Goal: Task Accomplishment & Management: Use online tool/utility

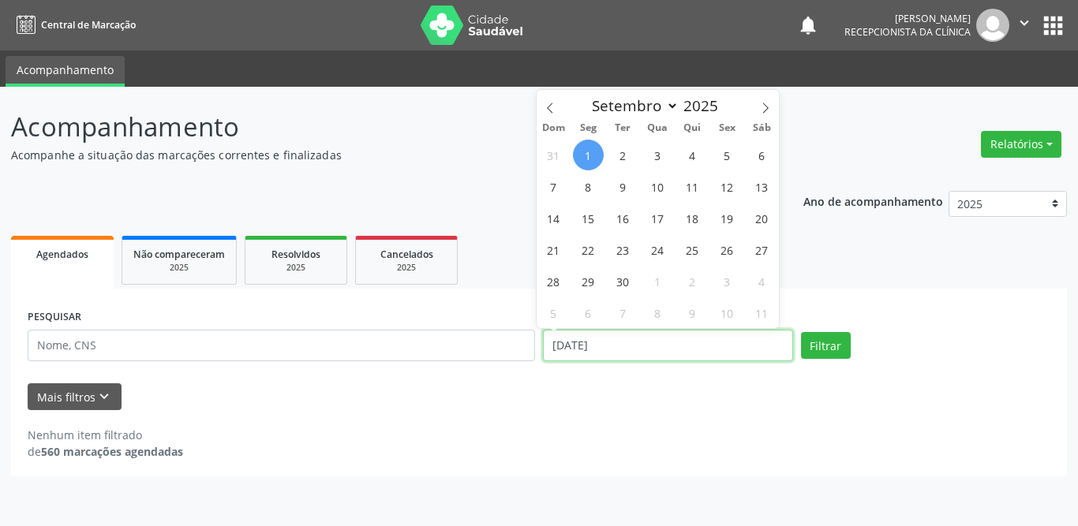
click at [577, 343] on input "[DATE]" at bounding box center [668, 346] width 250 height 32
click at [592, 153] on span "1" at bounding box center [588, 155] width 31 height 31
type input "[DATE]"
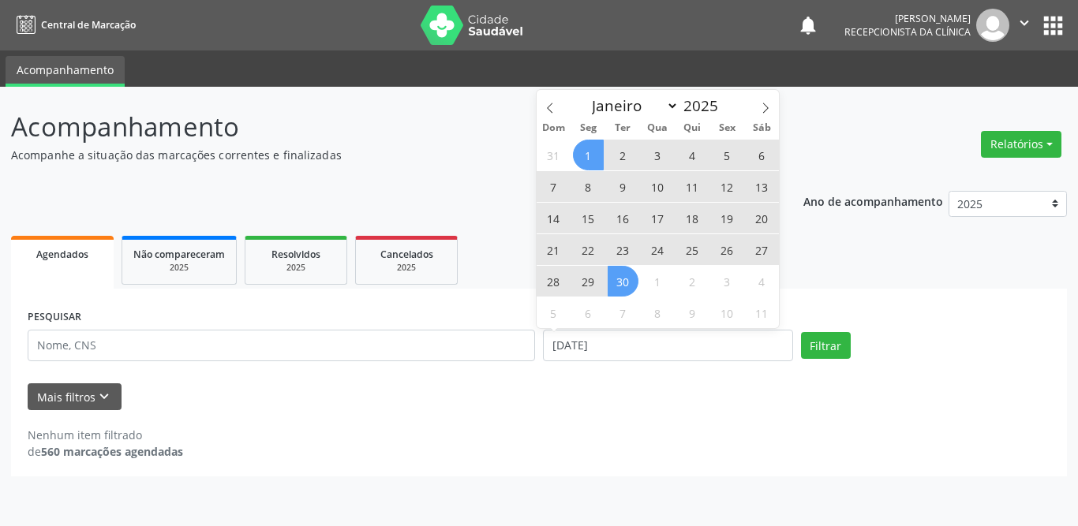
click at [624, 282] on span "30" at bounding box center [623, 281] width 31 height 31
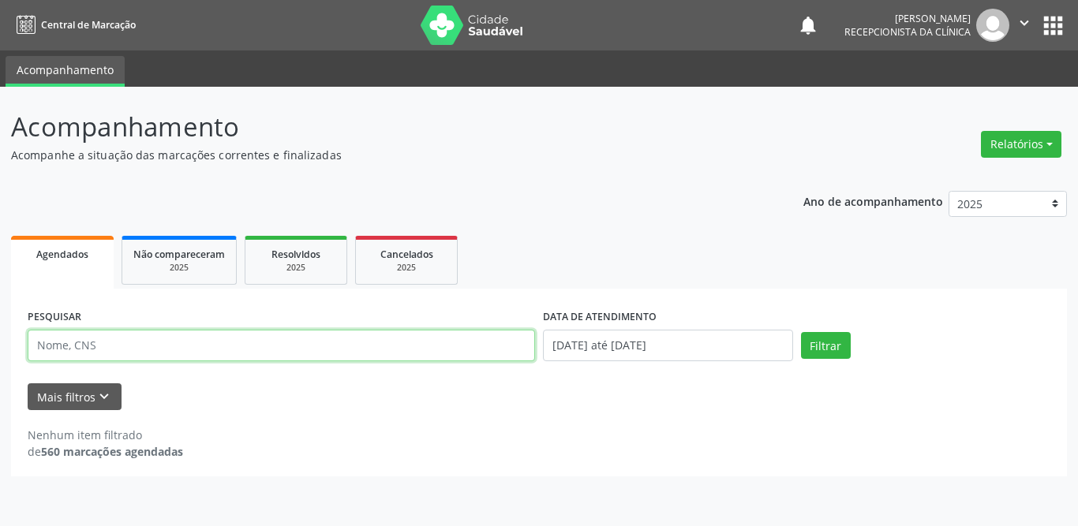
click at [267, 350] on input "text" at bounding box center [281, 346] width 507 height 32
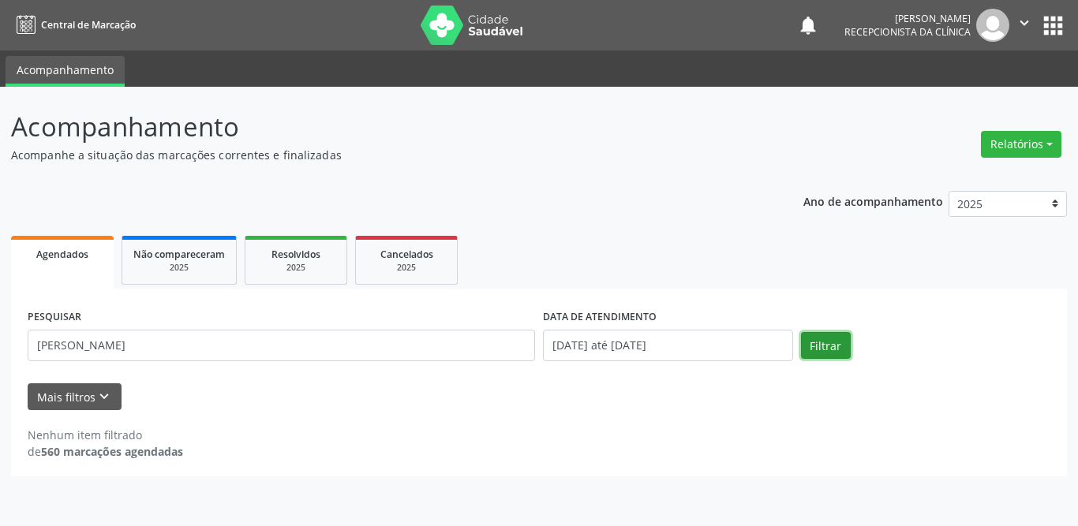
click at [833, 343] on button "Filtrar" at bounding box center [826, 345] width 50 height 27
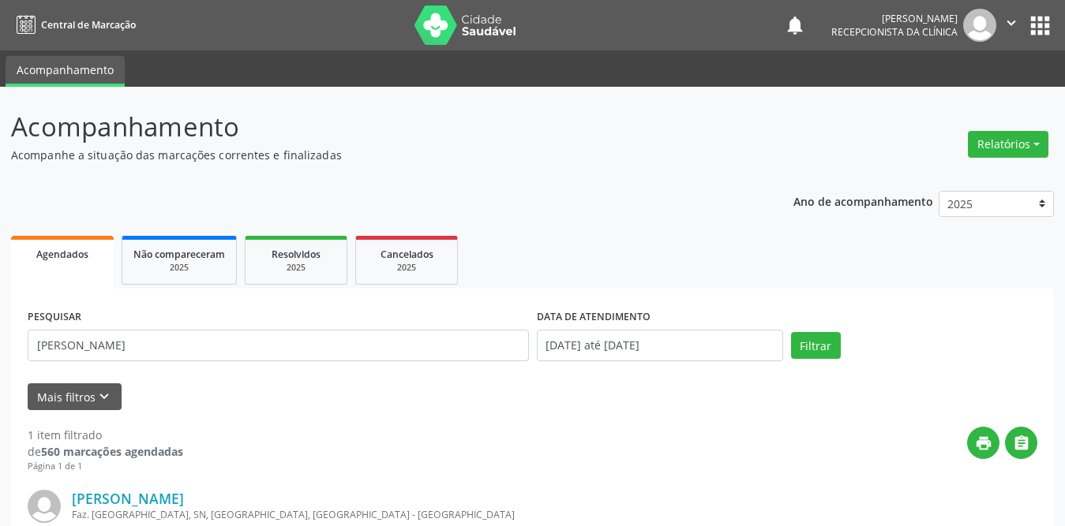
scroll to position [188, 0]
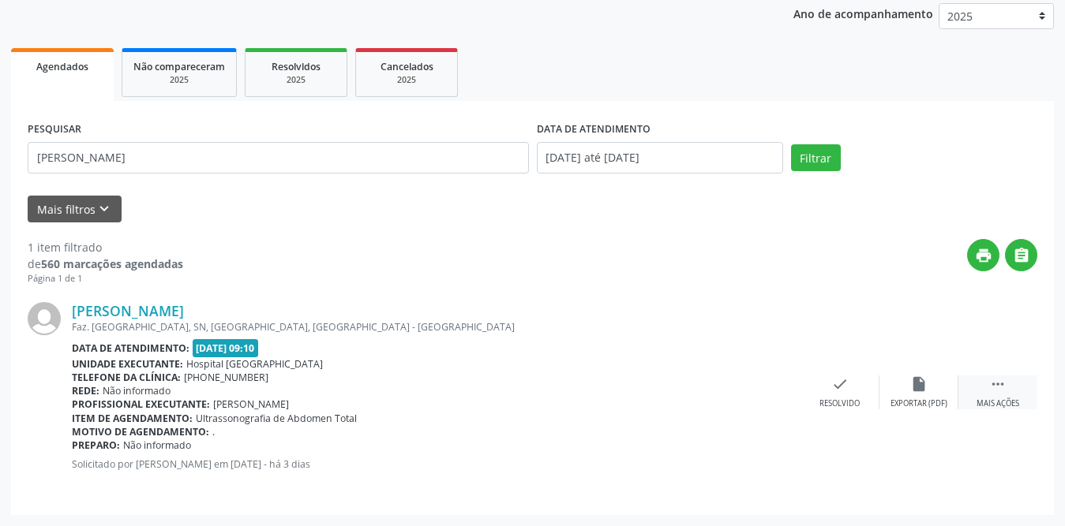
click at [996, 382] on icon "" at bounding box center [997, 384] width 17 height 17
click at [769, 390] on div "print Imprimir" at bounding box center [760, 393] width 79 height 34
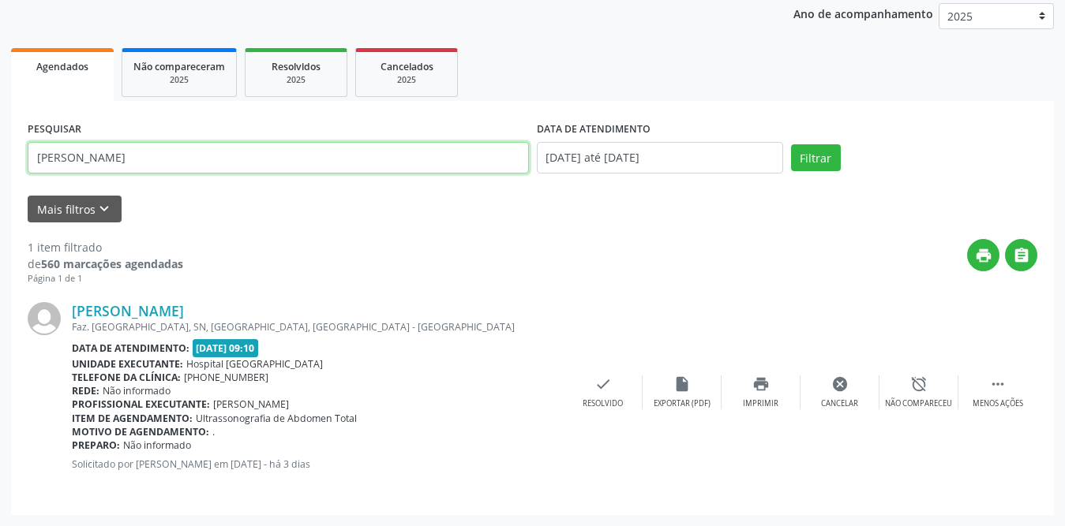
drag, startPoint x: 208, startPoint y: 167, endPoint x: 0, endPoint y: 164, distance: 207.6
click at [0, 164] on div "Acompanhamento Acompanhe a situação das marcações correntes e finalizadas Relat…" at bounding box center [532, 212] width 1065 height 627
type input "Alene"
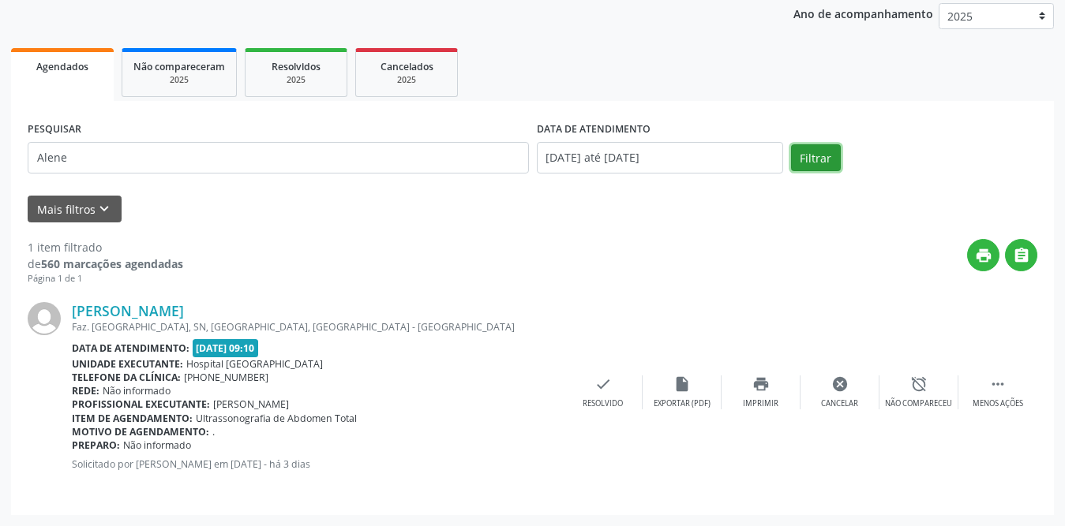
click at [814, 144] on button "Filtrar" at bounding box center [816, 157] width 50 height 27
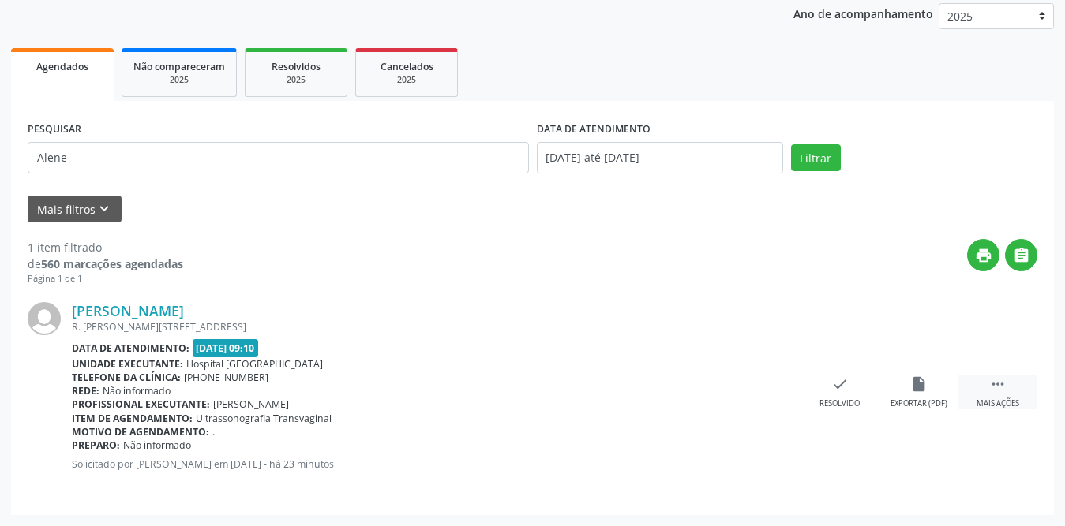
click at [1004, 394] on div " Mais ações" at bounding box center [997, 393] width 79 height 34
click at [780, 392] on div "print Imprimir" at bounding box center [760, 393] width 79 height 34
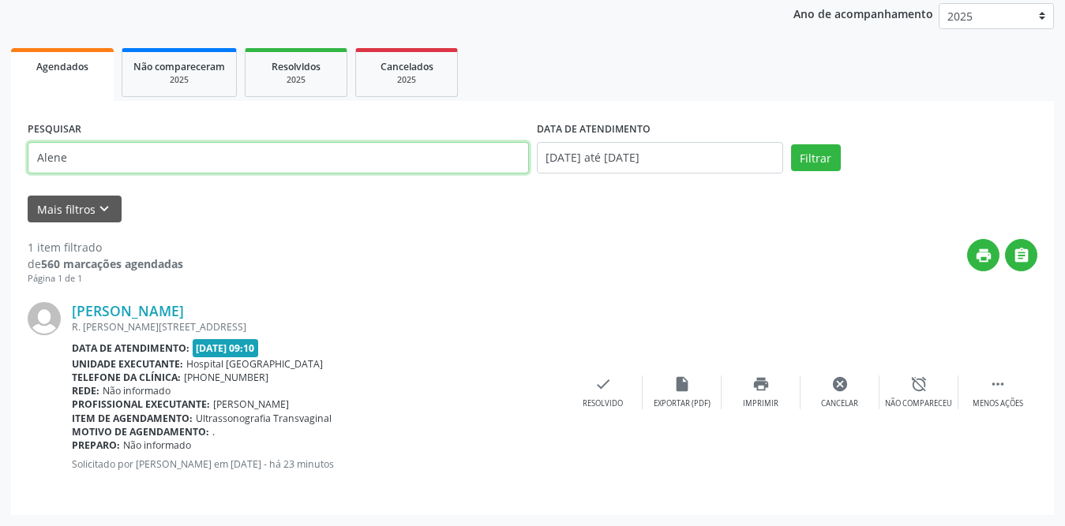
drag, startPoint x: 105, startPoint y: 158, endPoint x: 8, endPoint y: 158, distance: 97.1
click at [8, 158] on div "Acompanhamento Acompanhe a situação das marcações correntes e finalizadas Relat…" at bounding box center [532, 212] width 1065 height 627
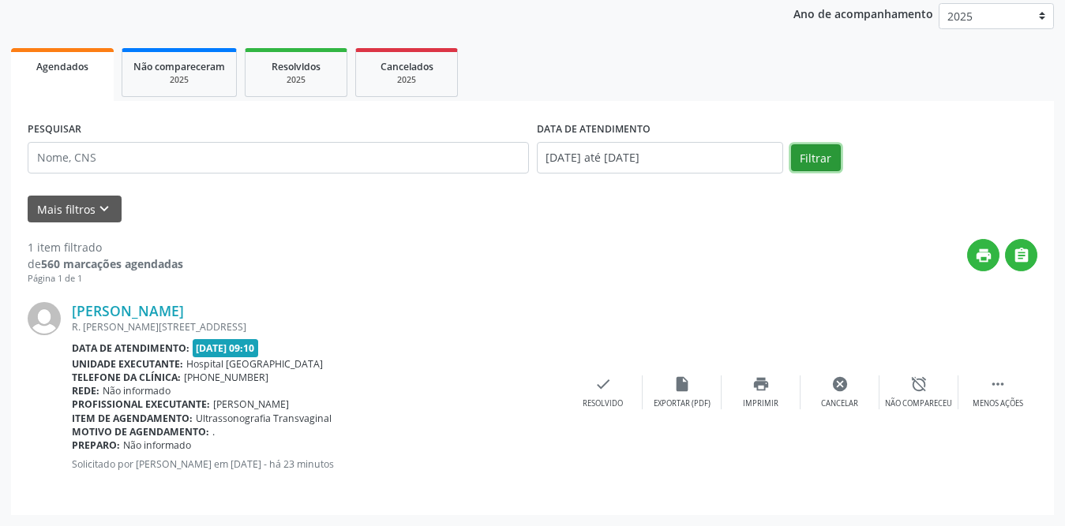
click at [810, 161] on button "Filtrar" at bounding box center [816, 157] width 50 height 27
